Goal: Task Accomplishment & Management: Manage account settings

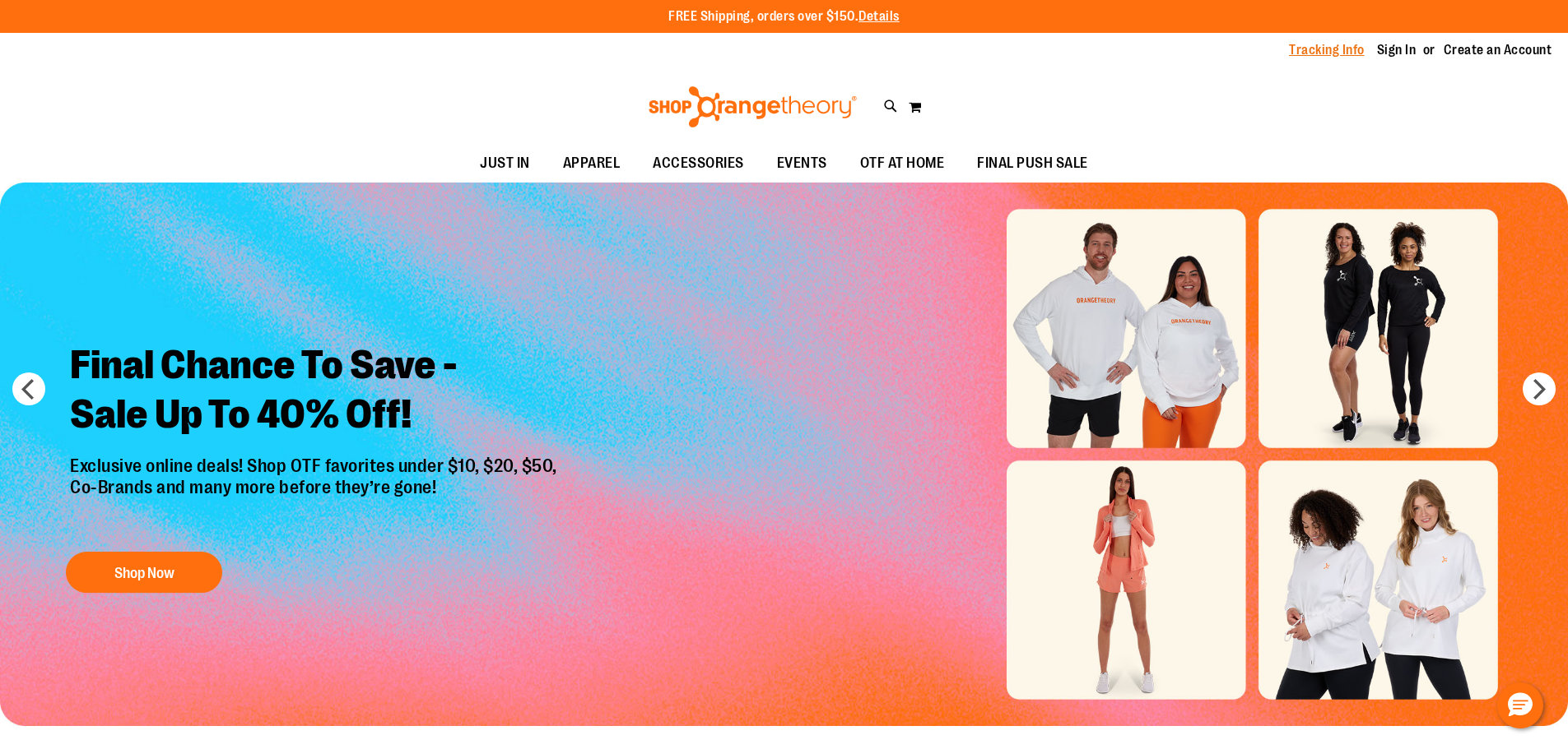
click at [1349, 54] on link "Tracking Info" at bounding box center [1327, 49] width 76 height 18
click at [1396, 47] on link "Sign In" at bounding box center [1397, 49] width 40 height 18
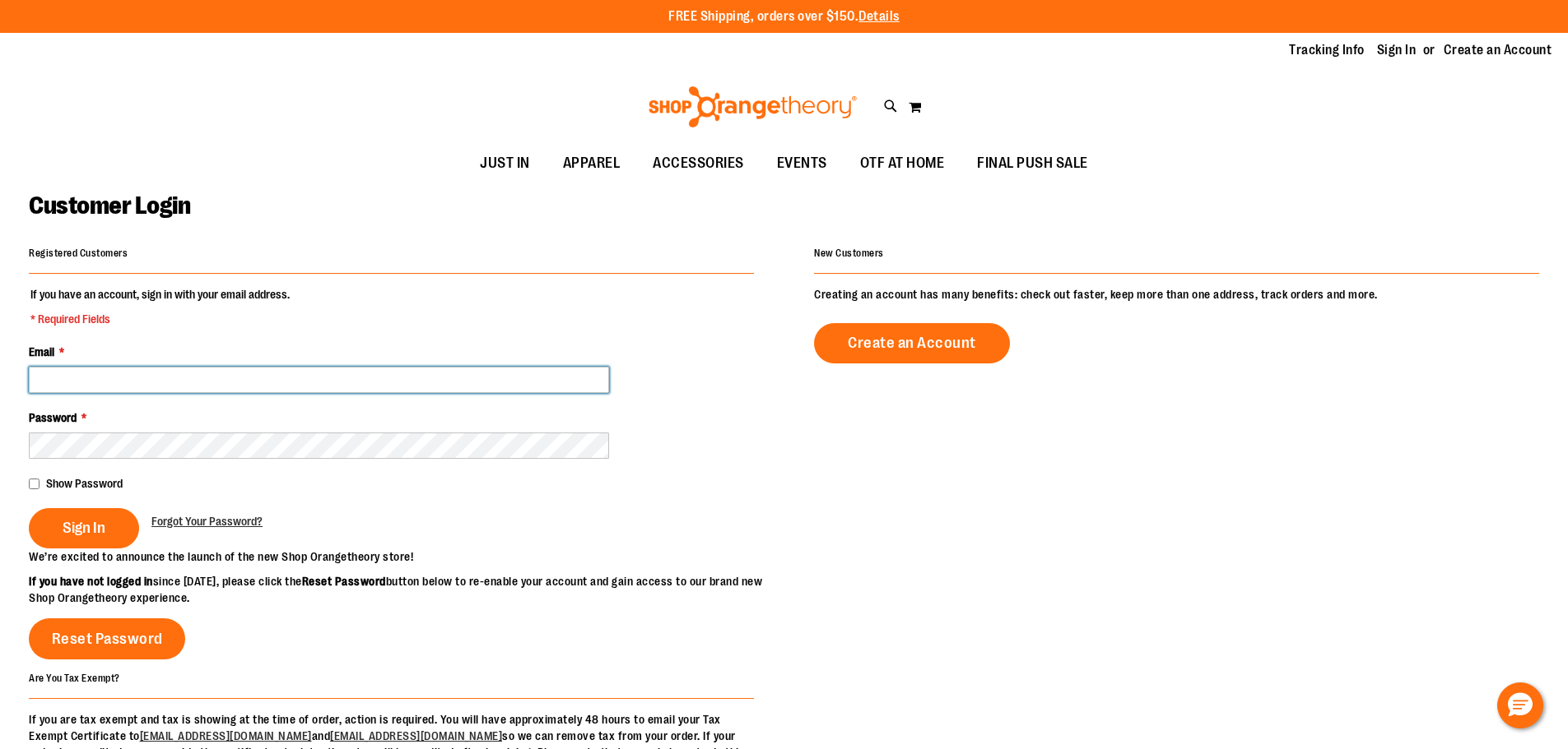
click at [123, 391] on input "Email *" at bounding box center [318, 380] width 580 height 26
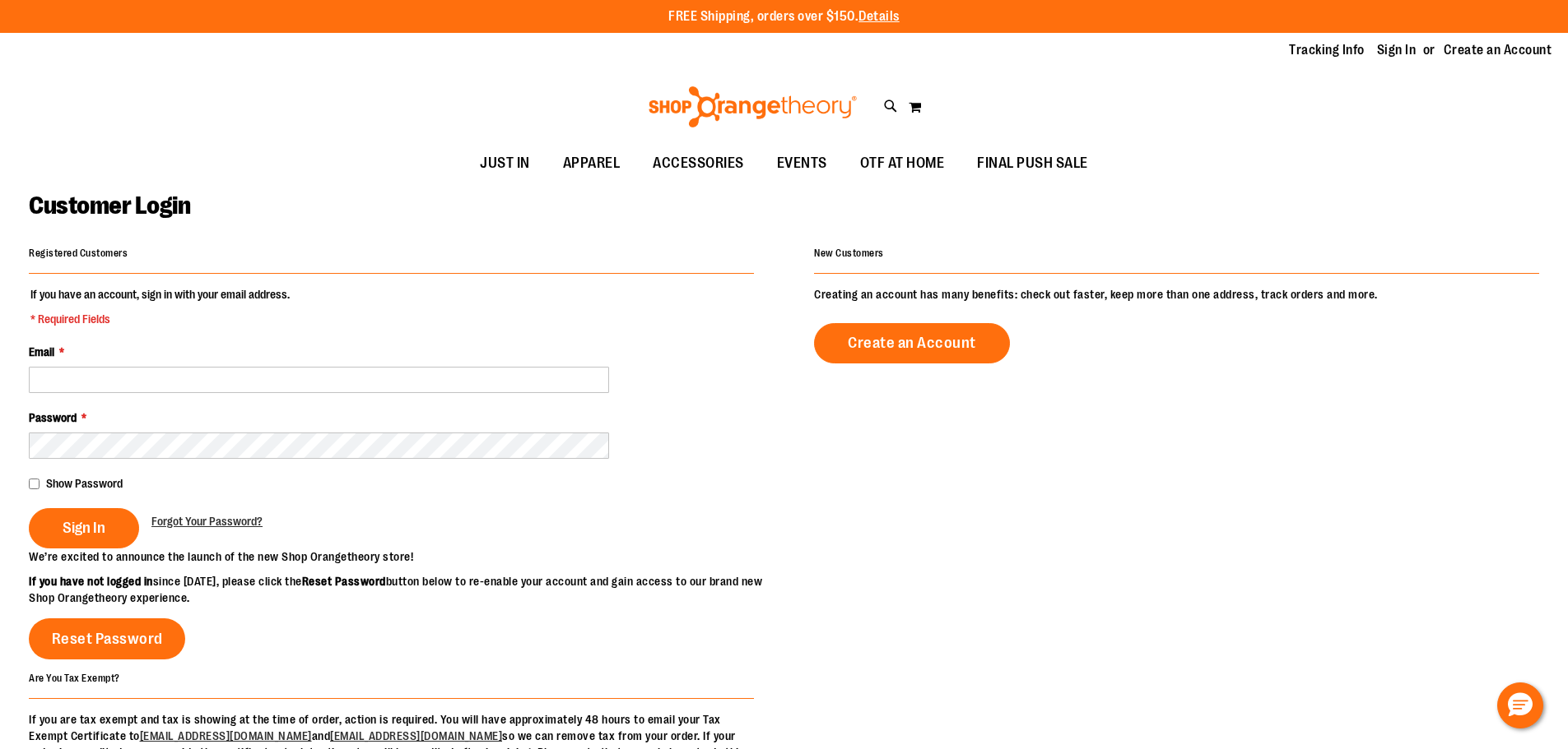
click at [220, 357] on div "Email *" at bounding box center [391, 369] width 725 height 49
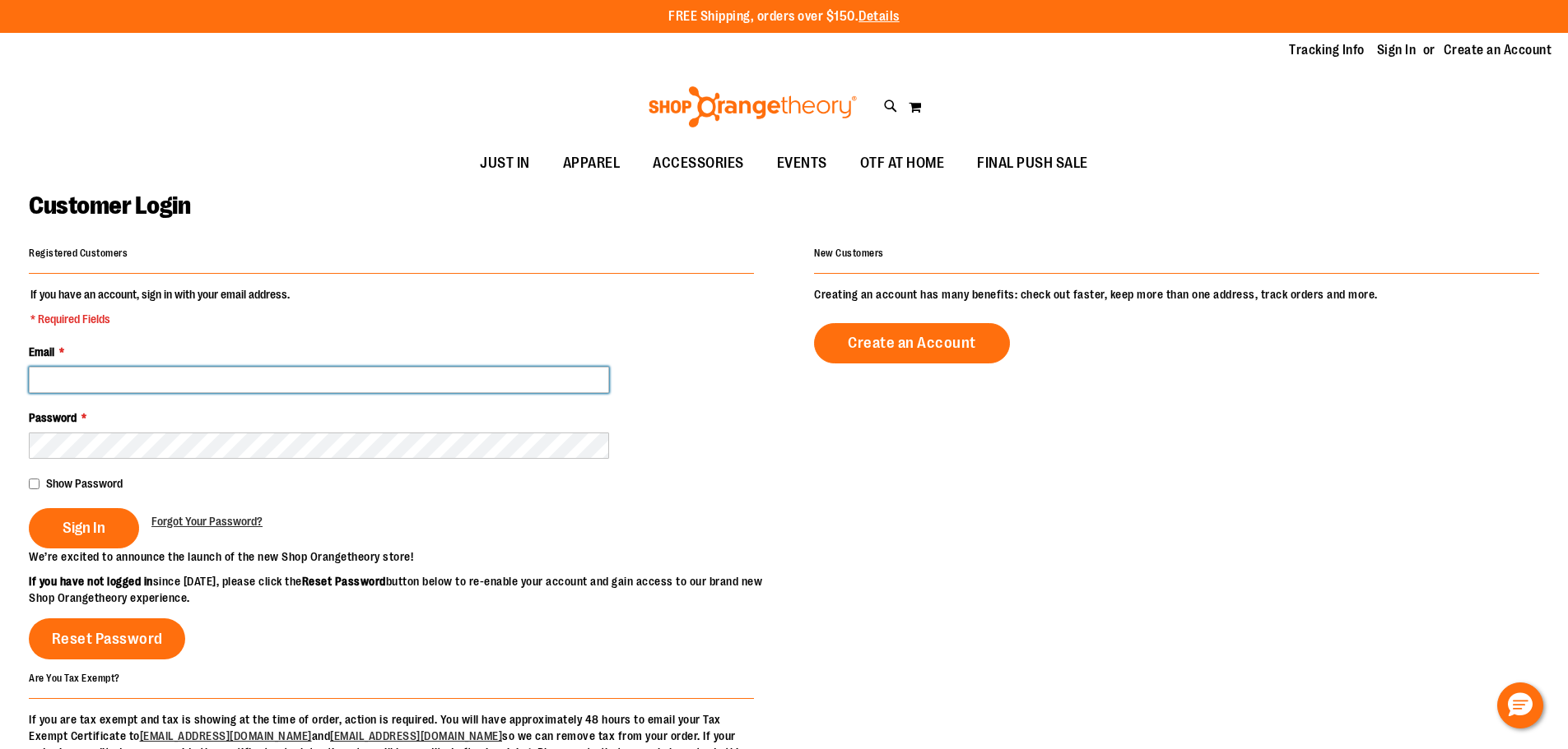
click at [207, 374] on input "Email *" at bounding box center [318, 380] width 580 height 26
type input "********"
